Goal: Task Accomplishment & Management: Use online tool/utility

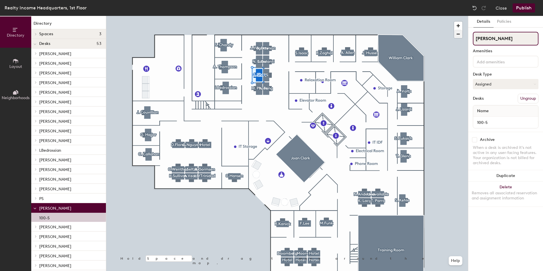
drag, startPoint x: 496, startPoint y: 36, endPoint x: 460, endPoint y: 36, distance: 36.4
click at [460, 36] on div "Directory Layout Neighborhoods Directory Spaces 3 [PERSON_NAME] Training Room […" at bounding box center [271, 143] width 543 height 255
type input "Hotel"
click at [495, 81] on button "Assigned" at bounding box center [506, 84] width 66 height 10
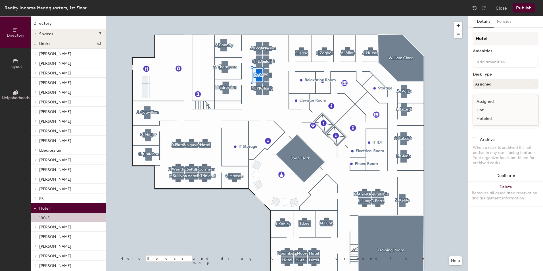
click at [490, 117] on div "Hoteled" at bounding box center [501, 119] width 57 height 9
click at [529, 10] on button "Publish" at bounding box center [524, 7] width 22 height 9
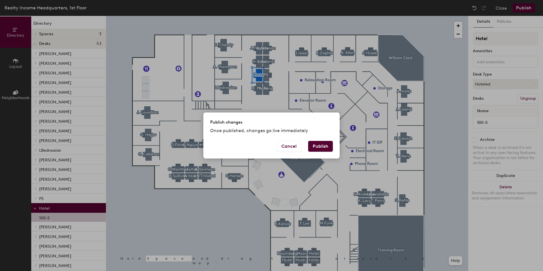
click at [323, 144] on button "Publish" at bounding box center [320, 146] width 25 height 11
